Goal: Task Accomplishment & Management: Manage account settings

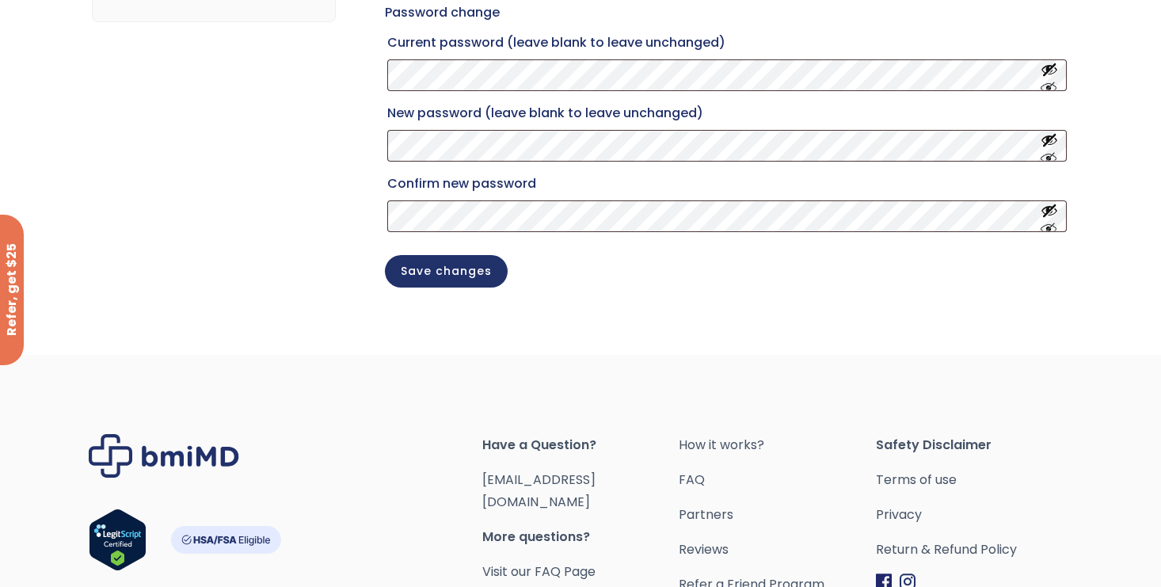
scroll to position [333, 0]
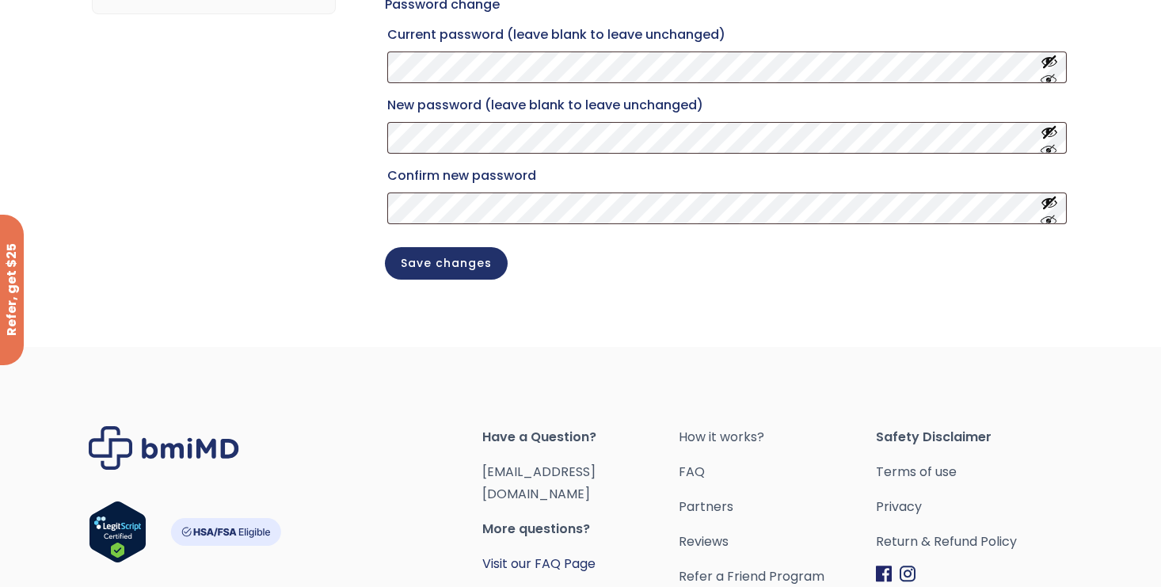
click at [558, 561] on link "Visit our FAQ Page" at bounding box center [538, 563] width 113 height 18
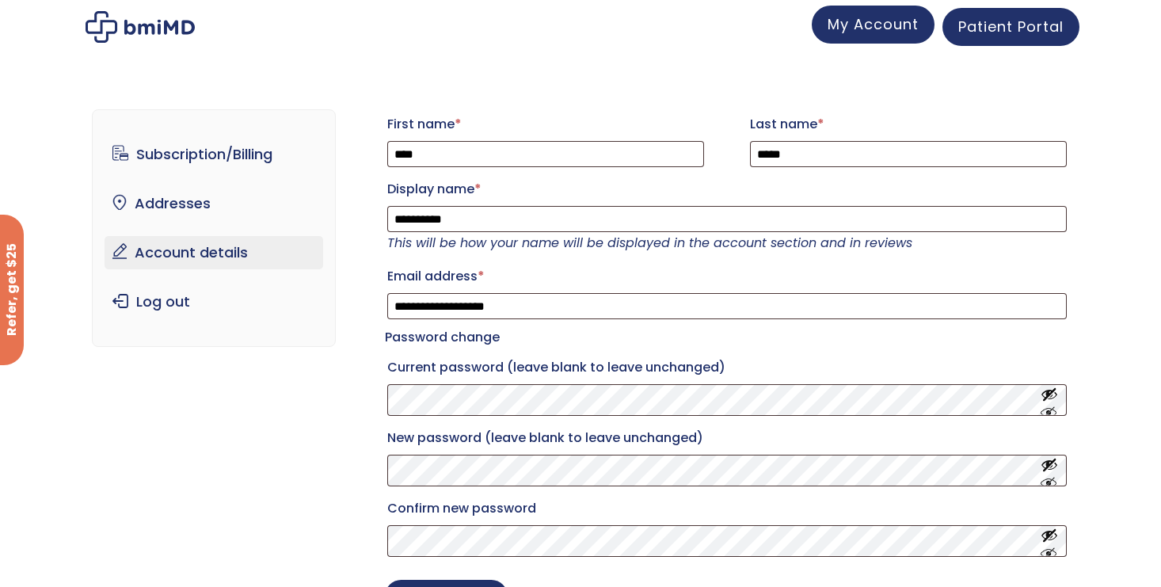
click at [890, 34] on span "My Account" at bounding box center [872, 24] width 91 height 20
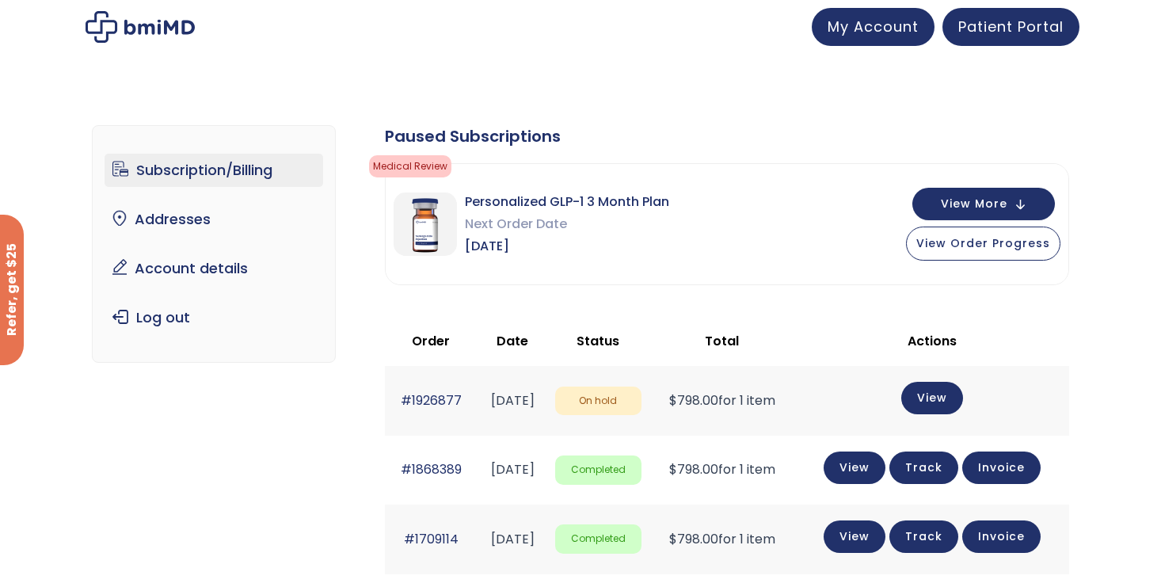
click at [232, 172] on link "Subscription/Billing" at bounding box center [214, 170] width 219 height 33
click at [1025, 200] on button "View More" at bounding box center [983, 202] width 143 height 32
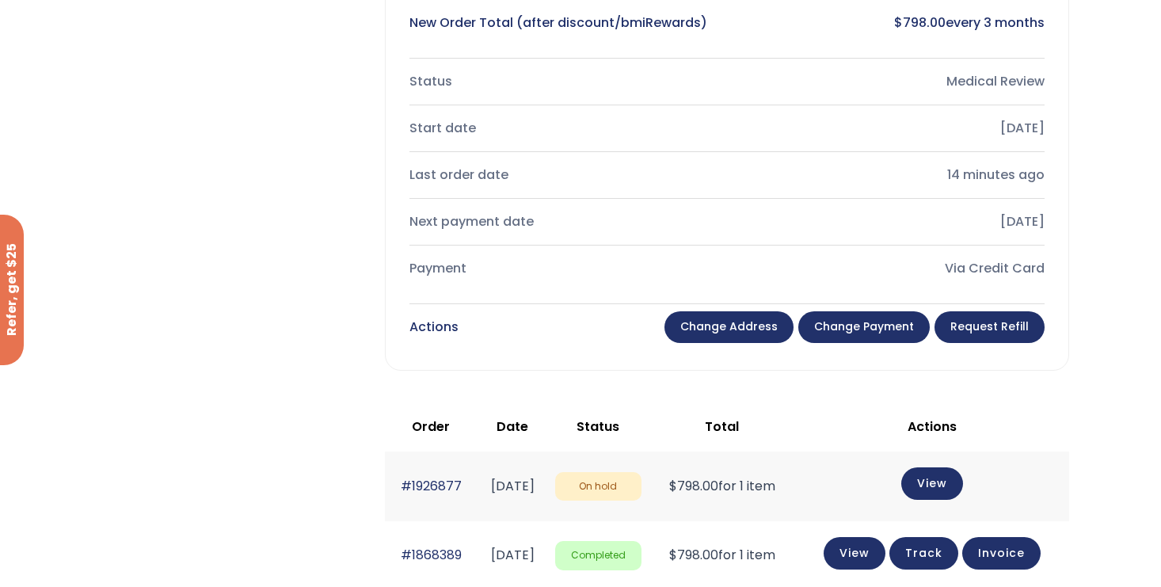
scroll to position [436, 0]
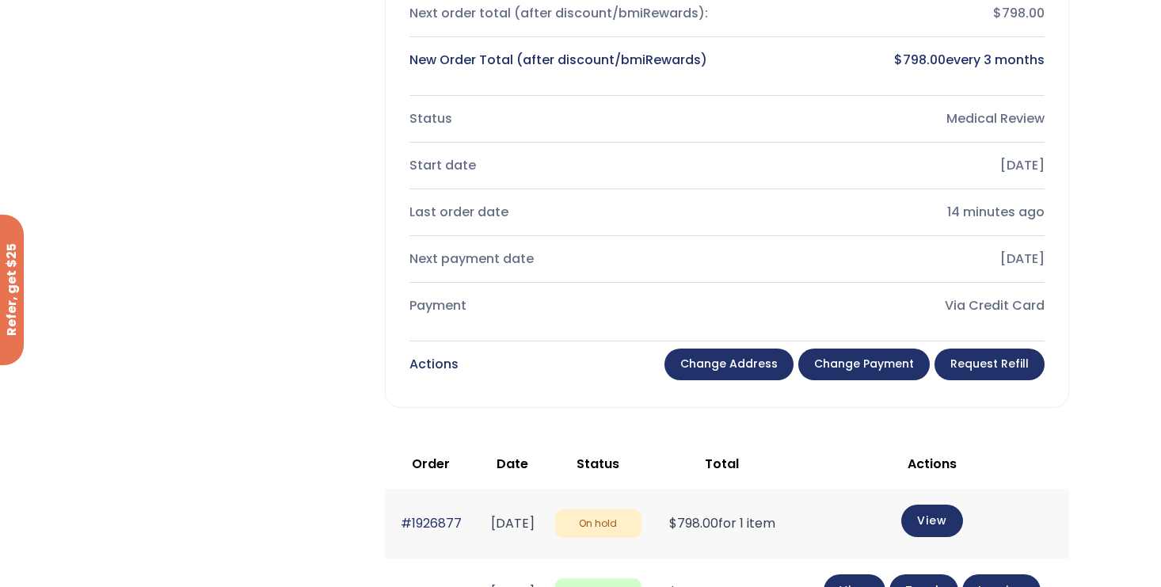
click at [1005, 371] on link "Request Refill" at bounding box center [989, 364] width 110 height 32
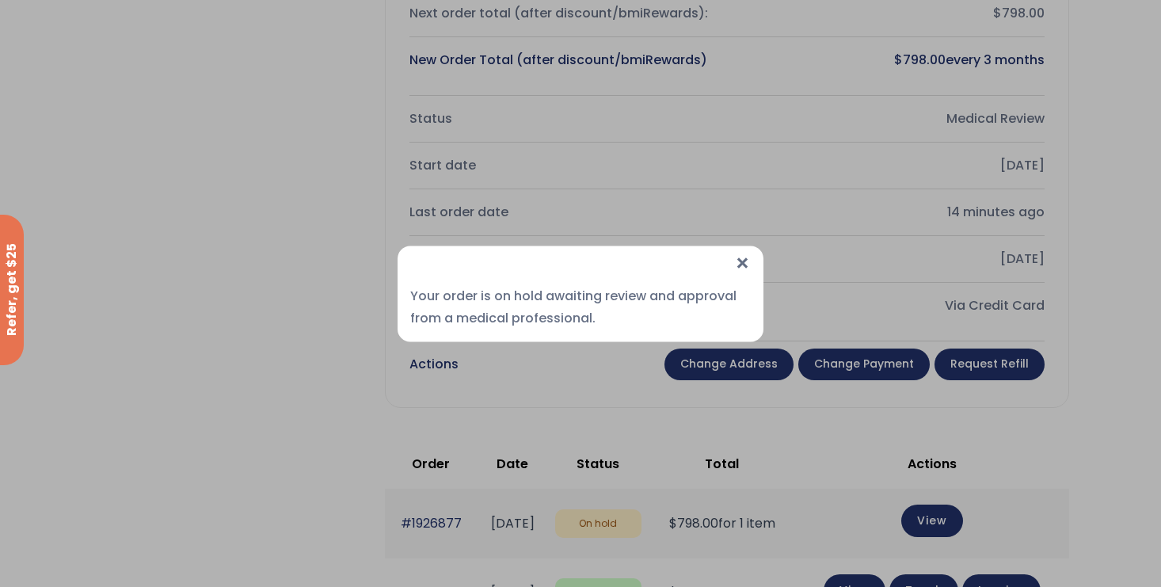
click at [745, 260] on span "×" at bounding box center [742, 262] width 17 height 34
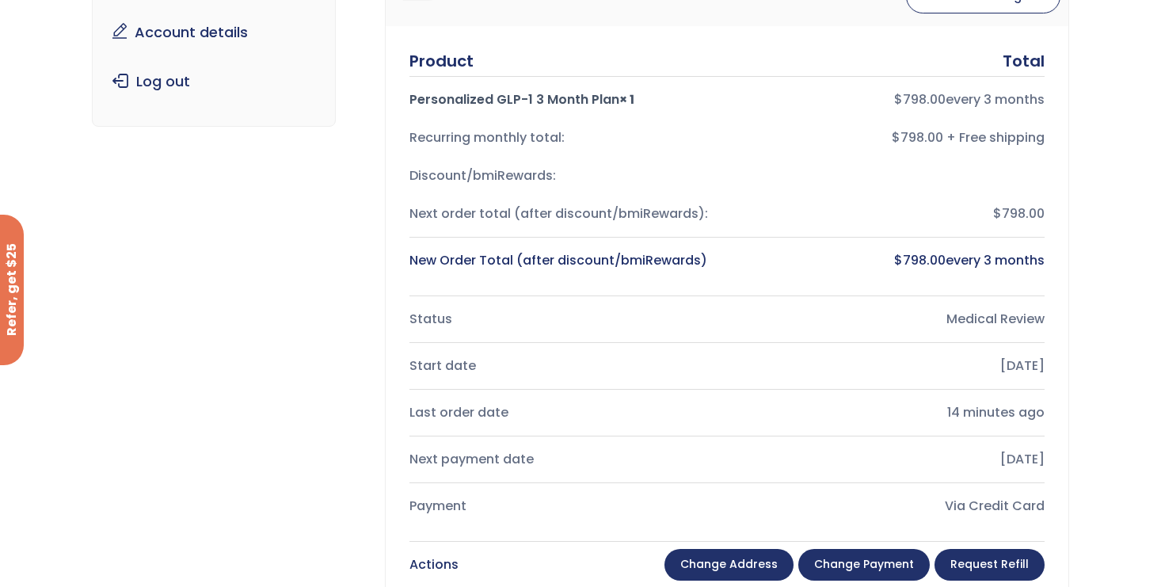
scroll to position [0, 0]
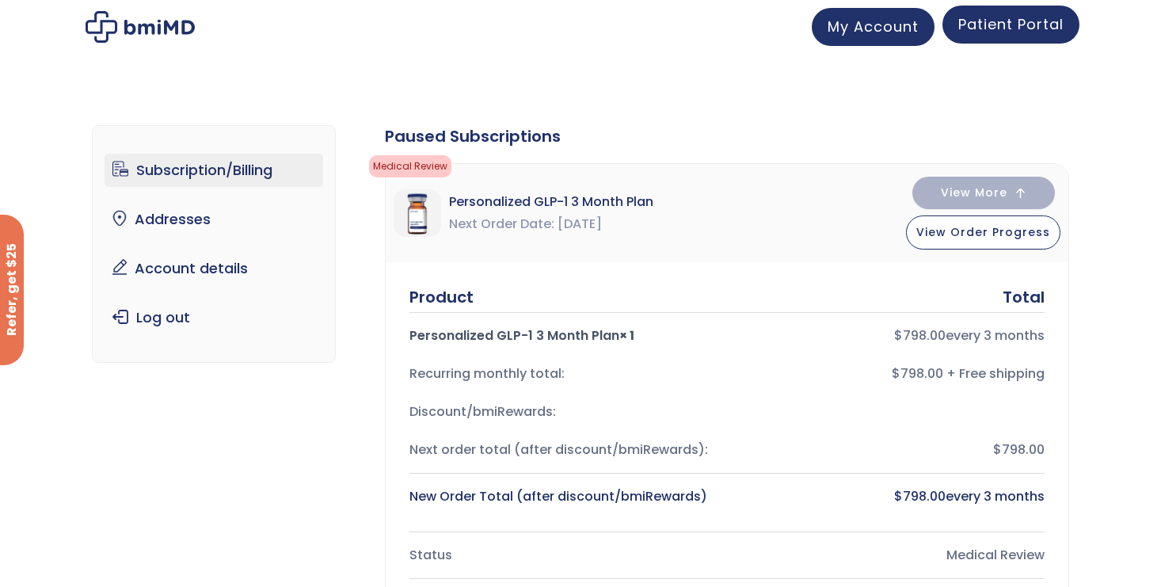
click at [1040, 16] on span "Patient Portal" at bounding box center [1010, 24] width 105 height 20
